Goal: Task Accomplishment & Management: Manage account settings

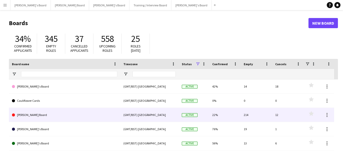
click at [34, 116] on link "[PERSON_NAME] Board" at bounding box center [64, 115] width 105 height 14
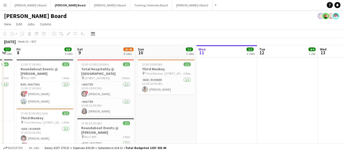
scroll to position [0, 105]
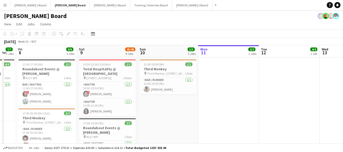
drag, startPoint x: 27, startPoint y: 54, endPoint x: 164, endPoint y: 54, distance: 137.5
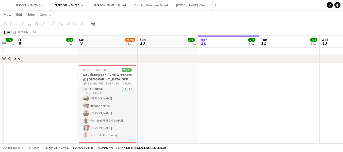
scroll to position [25, 0]
click at [103, 106] on app-card-role "Retail Kiosk [DATE] 10:15-14:15 (4h) [PERSON_NAME] [PERSON_NAME] [PERSON_NAME] …" at bounding box center [107, 124] width 57 height 91
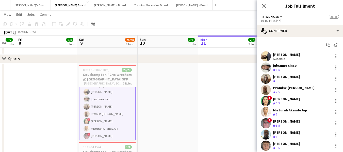
scroll to position [26, 0]
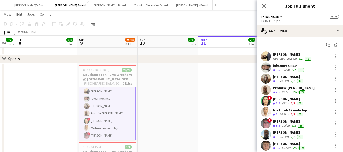
click at [292, 75] on div "[PERSON_NAME]" at bounding box center [288, 76] width 31 height 5
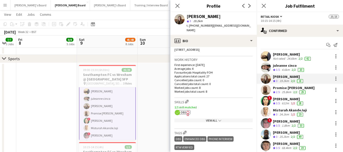
scroll to position [63, 0]
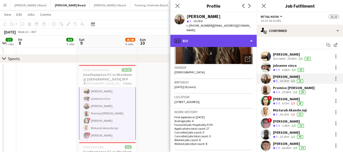
drag, startPoint x: 210, startPoint y: 31, endPoint x: 213, endPoint y: 39, distance: 9.0
click at [210, 35] on div "profile Bio" at bounding box center [213, 41] width 86 height 12
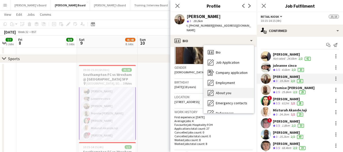
click at [221, 91] on span "About you" at bounding box center [223, 93] width 15 height 5
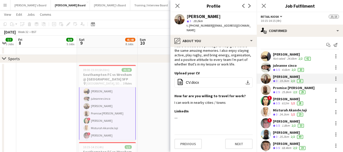
scroll to position [33, 0]
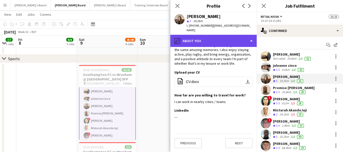
click at [217, 37] on div "pencil4 About you" at bounding box center [213, 41] width 86 height 12
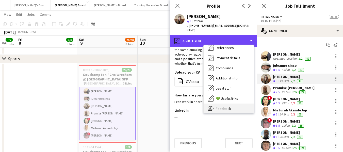
scroll to position [78, 0]
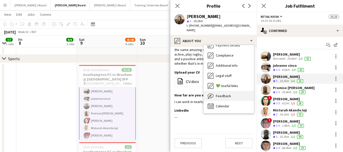
click at [228, 94] on span "Feedback" at bounding box center [223, 96] width 15 height 5
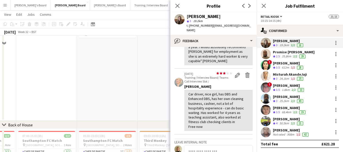
scroll to position [406, 0]
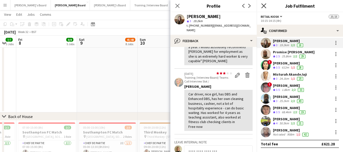
click at [264, 6] on icon "Close pop-in" at bounding box center [263, 5] width 5 height 5
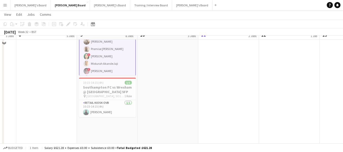
scroll to position [310, 0]
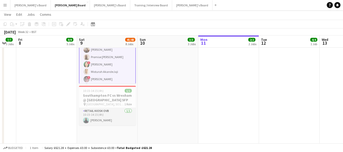
click at [105, 120] on app-card-role "Retail Kiosk OVB [DATE] 10:15-14:15 (4h) [PERSON_NAME]" at bounding box center [107, 116] width 57 height 17
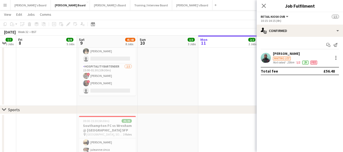
scroll to position [208, 0]
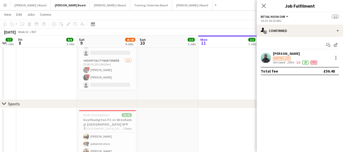
click at [284, 52] on div "[PERSON_NAME]" at bounding box center [295, 53] width 45 height 5
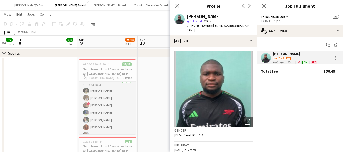
scroll to position [85, 0]
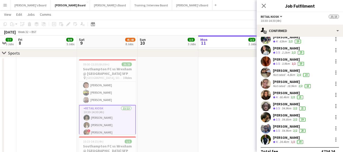
scroll to position [58, 0]
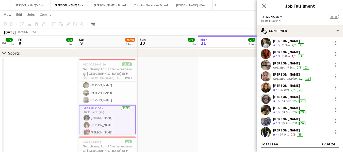
click at [282, 86] on div "[PERSON_NAME]" at bounding box center [288, 85] width 31 height 5
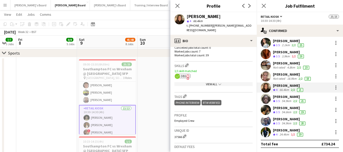
scroll to position [126, 0]
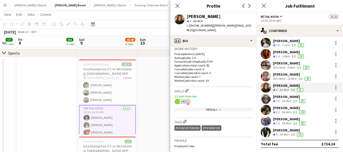
click at [218, 108] on icon "chevron-down" at bounding box center [219, 109] width 3 height 3
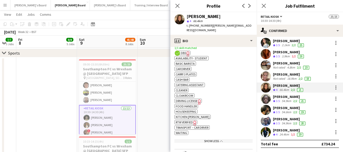
scroll to position [177, 0]
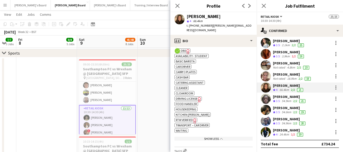
click at [281, 109] on div "[PERSON_NAME]" at bounding box center [289, 107] width 33 height 5
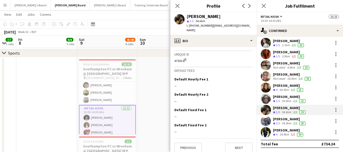
scroll to position [33, 0]
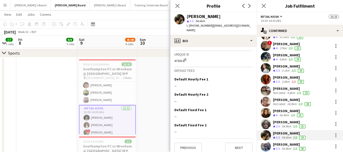
click at [289, 77] on div "[PERSON_NAME]" at bounding box center [289, 77] width 32 height 5
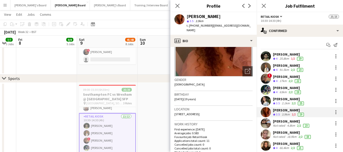
scroll to position [110, 0]
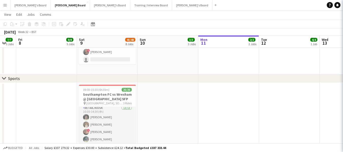
scroll to position [110, 0]
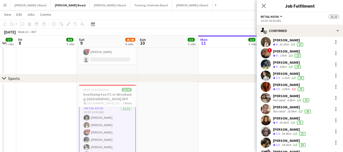
scroll to position [51, 0]
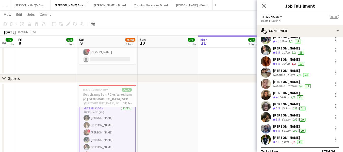
click at [283, 82] on div "[PERSON_NAME]" at bounding box center [292, 81] width 39 height 5
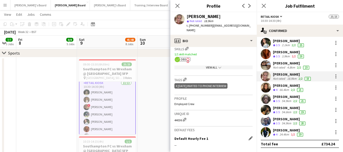
scroll to position [126, 0]
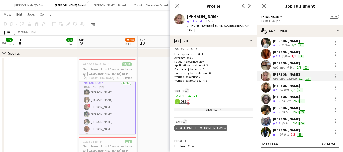
click at [218, 108] on icon "chevron-down" at bounding box center [219, 109] width 3 height 3
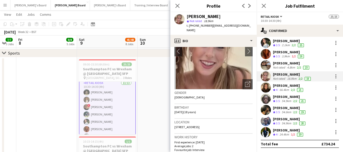
scroll to position [0, 0]
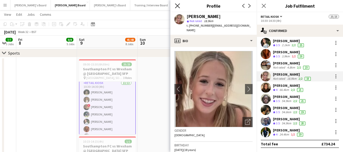
click at [179, 5] on icon "Close pop-in" at bounding box center [177, 5] width 5 height 5
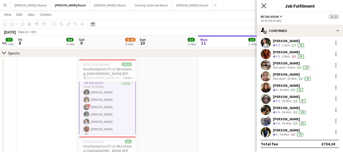
click at [265, 4] on icon at bounding box center [263, 5] width 5 height 5
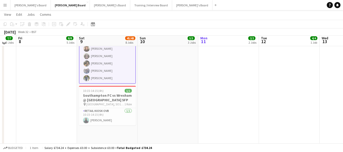
scroll to position [285, 0]
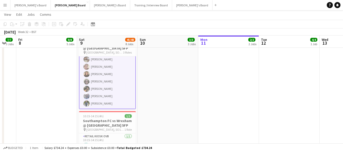
click at [99, 72] on app-card-role "Retail Kiosk 13/13 10:30-14:30 (4h) [PERSON_NAME] [PERSON_NAME] ! [PERSON_NAME]…" at bounding box center [107, 56] width 57 height 107
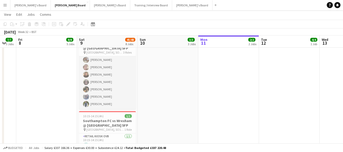
scroll to position [161, 0]
click at [96, 75] on app-card-role "Retail Kiosk 13/13 10:30-14:30 (4h) [PERSON_NAME] [PERSON_NAME] ! [PERSON_NAME]…" at bounding box center [107, 56] width 57 height 105
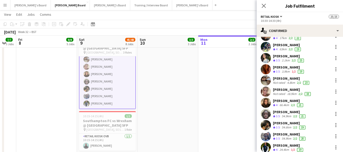
scroll to position [51, 0]
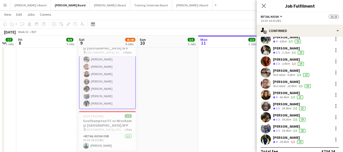
click at [279, 92] on div "[PERSON_NAME]" at bounding box center [288, 93] width 31 height 5
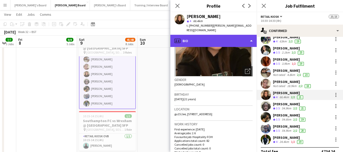
click at [214, 37] on div "profile Bio" at bounding box center [213, 41] width 86 height 12
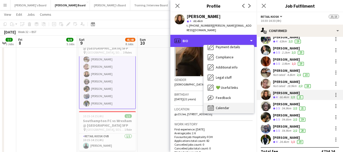
scroll to position [78, 0]
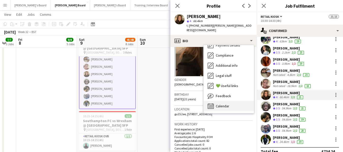
click at [226, 101] on div "Calendar Calendar" at bounding box center [228, 106] width 50 height 10
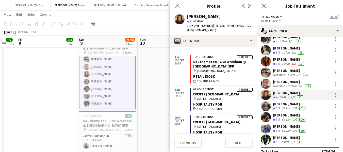
scroll to position [51, 0]
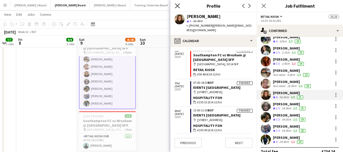
click at [177, 4] on icon "Close pop-in" at bounding box center [177, 5] width 5 height 5
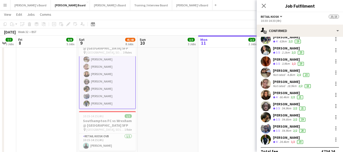
click at [103, 87] on app-card-role "Retail Kiosk 13/13 10:30-14:30 (4h) [PERSON_NAME] [PERSON_NAME] ! [PERSON_NAME]…" at bounding box center [107, 56] width 57 height 107
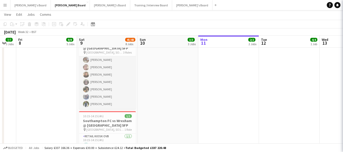
scroll to position [161, 0]
click at [104, 89] on app-card-role "Retail Kiosk 13/13 10:30-14:30 (4h) [PERSON_NAME] [PERSON_NAME] ! [PERSON_NAME]…" at bounding box center [107, 56] width 57 height 105
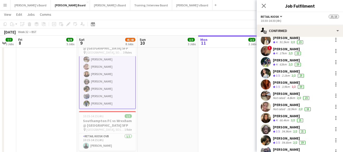
scroll to position [58, 0]
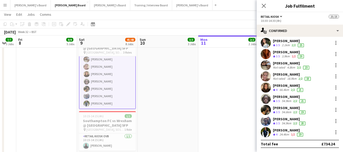
click at [279, 110] on div "[PERSON_NAME]" at bounding box center [289, 107] width 33 height 5
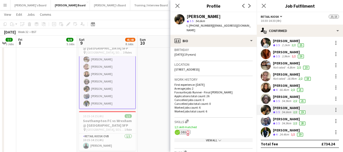
scroll to position [101, 0]
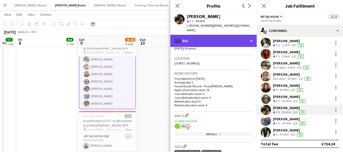
click at [217, 38] on div "profile Bio" at bounding box center [213, 41] width 86 height 12
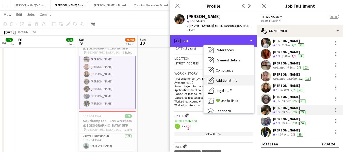
scroll to position [68, 0]
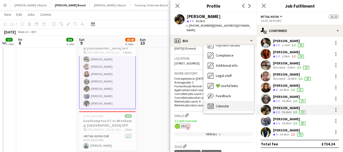
click at [228, 104] on span "Calendar" at bounding box center [222, 106] width 13 height 5
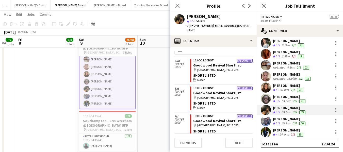
scroll to position [0, 0]
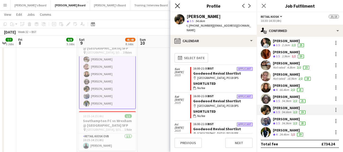
click at [176, 5] on icon at bounding box center [177, 5] width 5 height 5
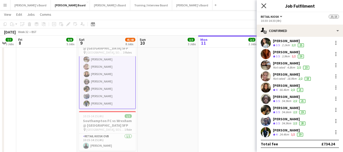
click at [262, 4] on icon "Close pop-in" at bounding box center [263, 5] width 5 height 5
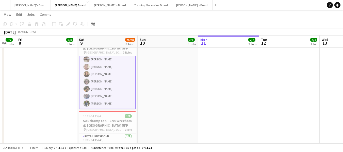
click at [169, 17] on app-page-menu "View Day view expanded Day view collapsed Month view Date picker Jump to [DATE]…" at bounding box center [171, 15] width 343 height 10
